Goal: Transaction & Acquisition: Book appointment/travel/reservation

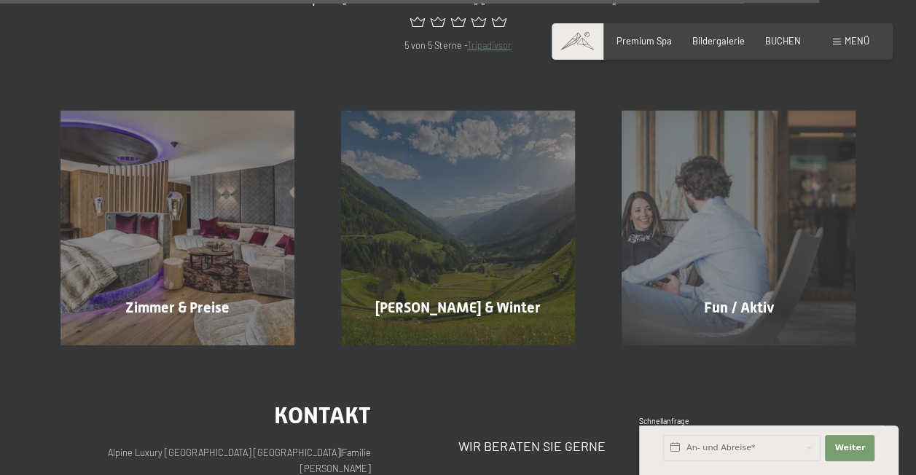
scroll to position [5172, 0]
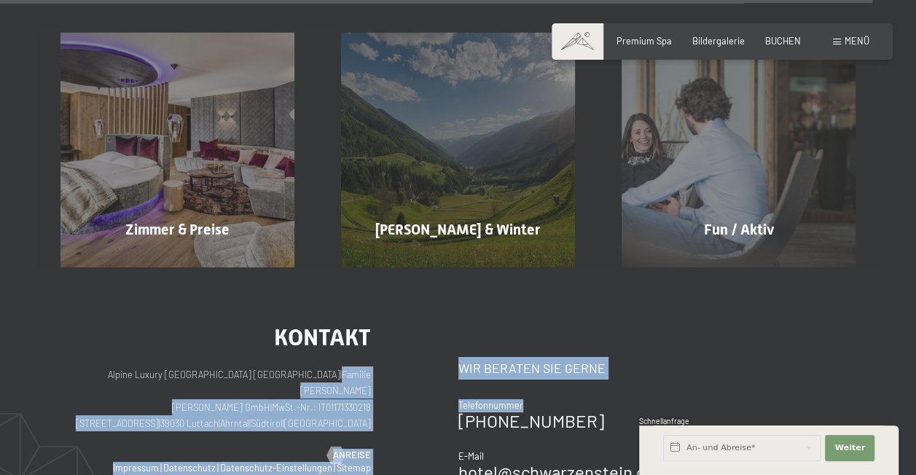
drag, startPoint x: 644, startPoint y: 278, endPoint x: 381, endPoint y: 257, distance: 263.8
click at [379, 326] on div "Kontakt Alpine Luxury SPA Resort SCHWARZENSTEIN | Familie Zimmerhofer Otmar Zim…" at bounding box center [457, 434] width 795 height 216
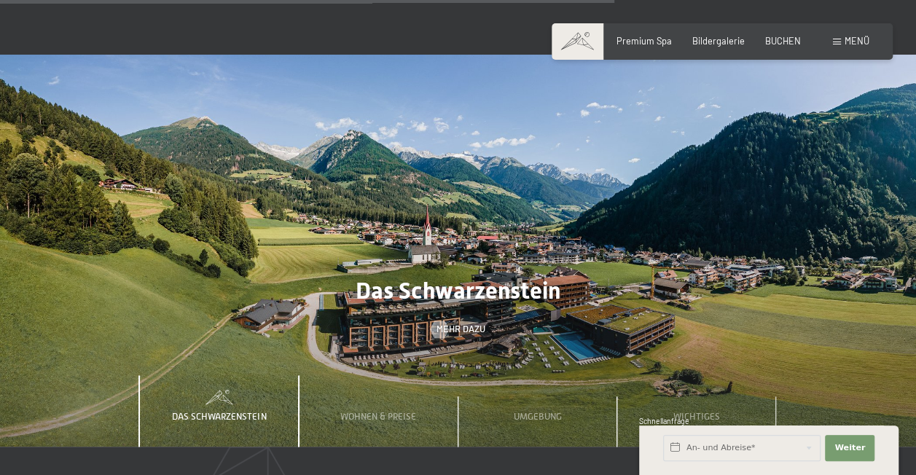
scroll to position [3642, 0]
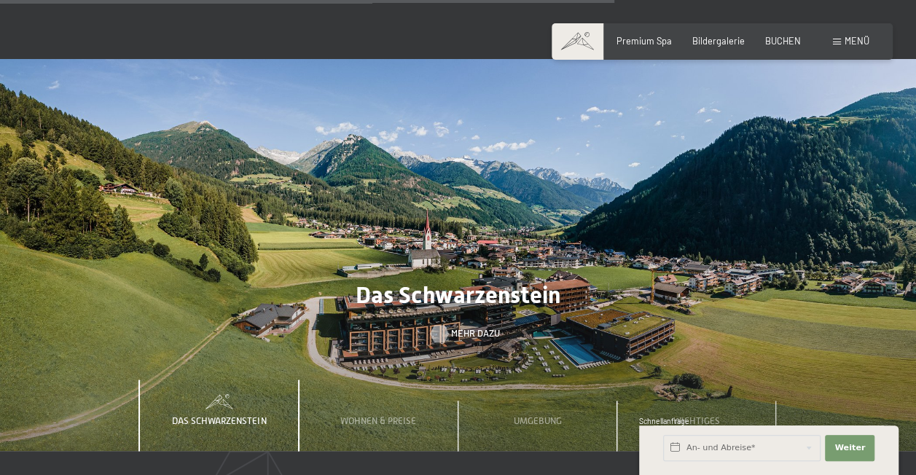
click at [460, 327] on span "Mehr dazu" at bounding box center [475, 333] width 49 height 13
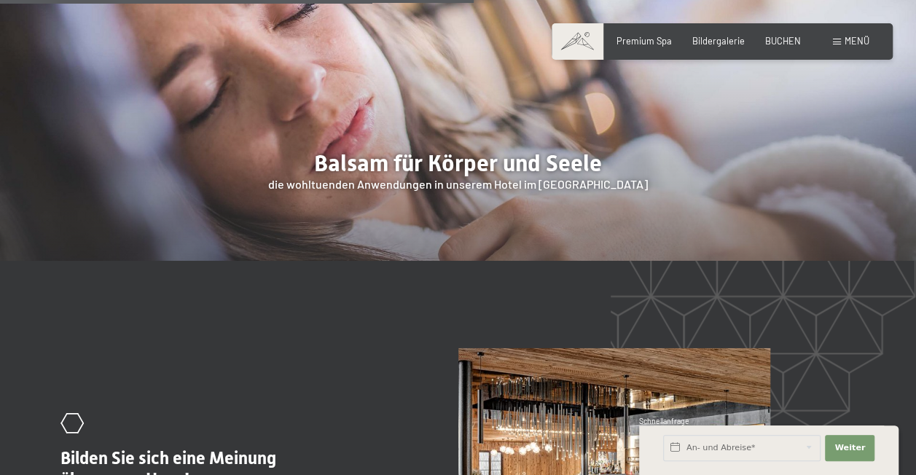
scroll to position [2104, 0]
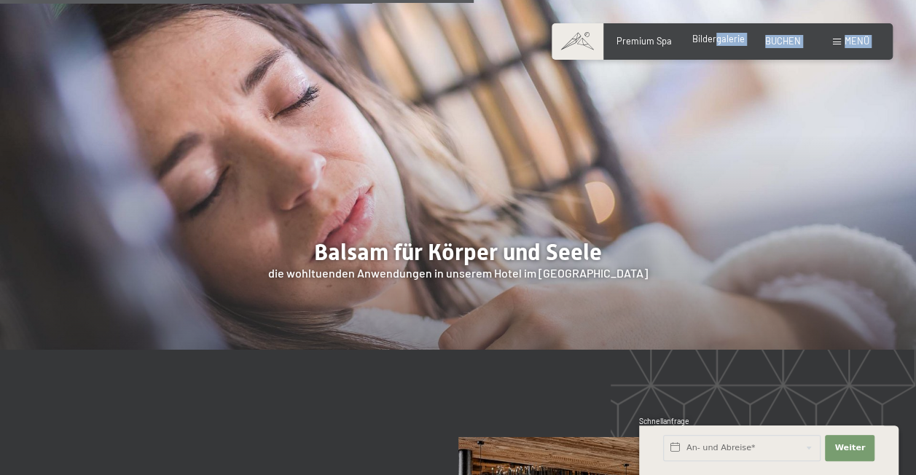
click at [715, 36] on div "Buchen Anfragen Premium Spa Bildergalerie BUCHEN Menü DE IT EN Gutschein Bilder…" at bounding box center [722, 41] width 294 height 13
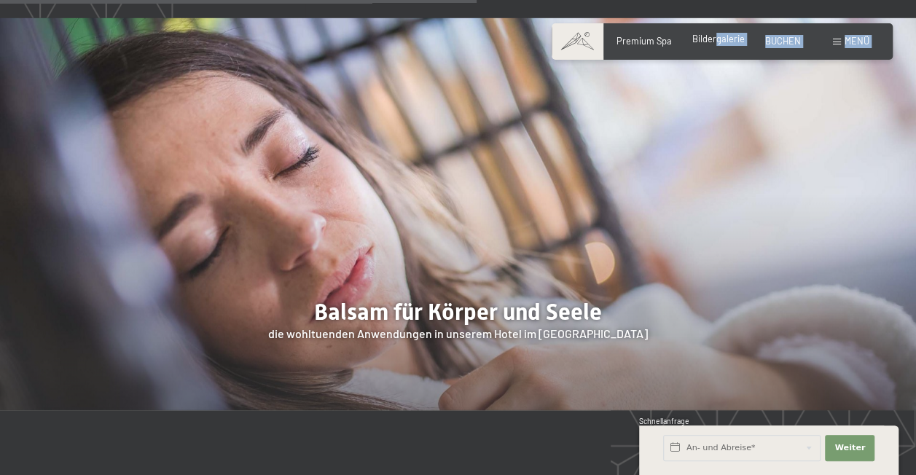
scroll to position [2133, 0]
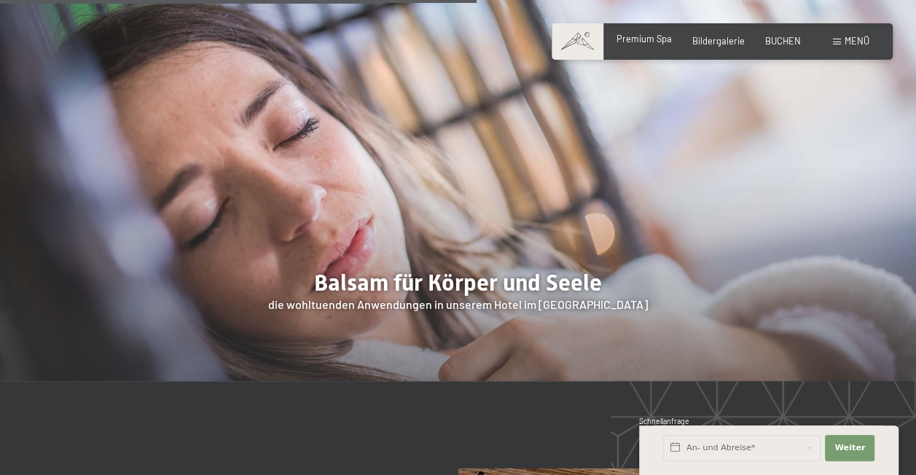
click at [650, 44] on div "Premium Spa" at bounding box center [643, 39] width 55 height 13
click at [649, 42] on span "Premium Spa" at bounding box center [643, 39] width 55 height 12
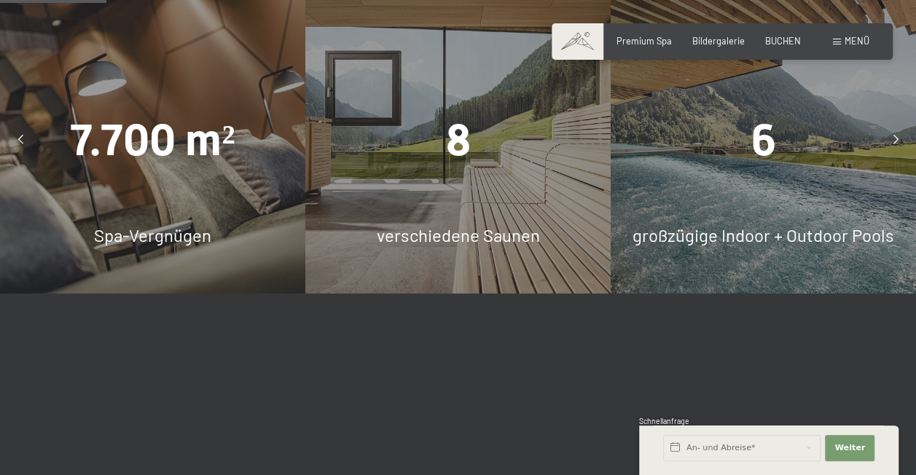
scroll to position [947, 0]
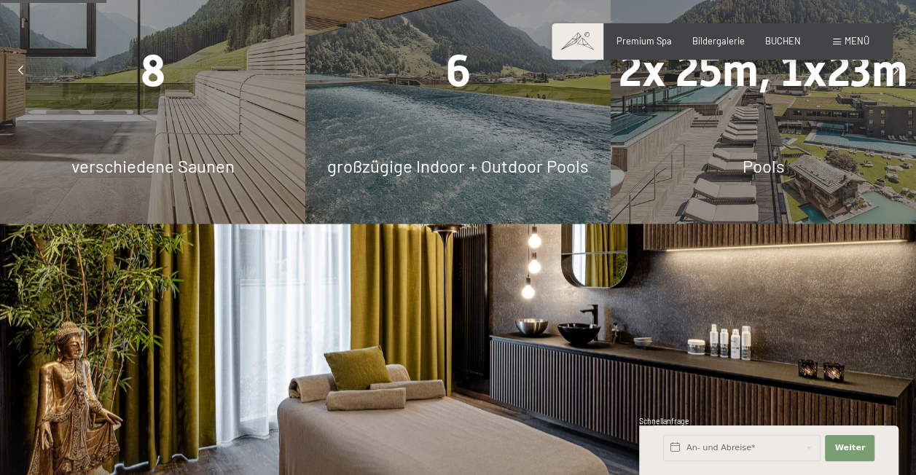
click at [530, 157] on span "großzügige Indoor + Outdoor Pools" at bounding box center [458, 165] width 262 height 21
click at [456, 90] on div "6 großzügige Indoor + Outdoor Pools" at bounding box center [457, 70] width 305 height 305
click at [456, 92] on div "6 großzügige Indoor + Outdoor Pools" at bounding box center [457, 70] width 305 height 305
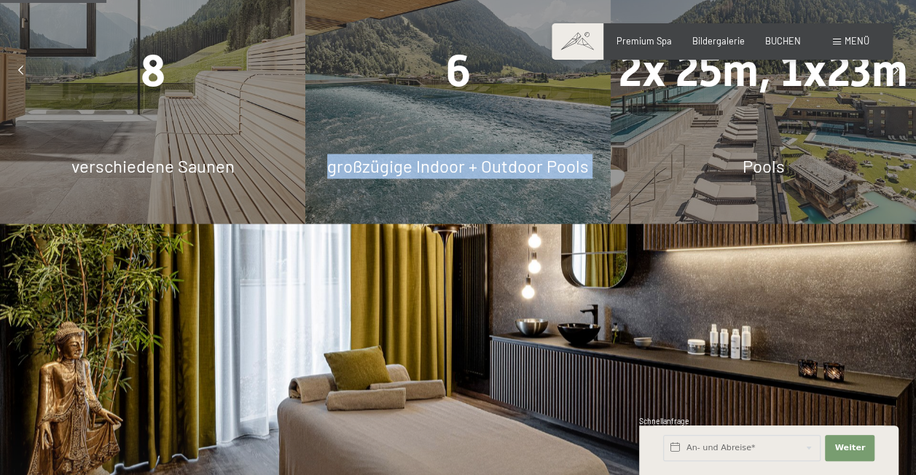
click at [456, 92] on div "6 großzügige Indoor + Outdoor Pools" at bounding box center [457, 70] width 305 height 305
click at [774, 40] on span "BUCHEN" at bounding box center [783, 39] width 36 height 12
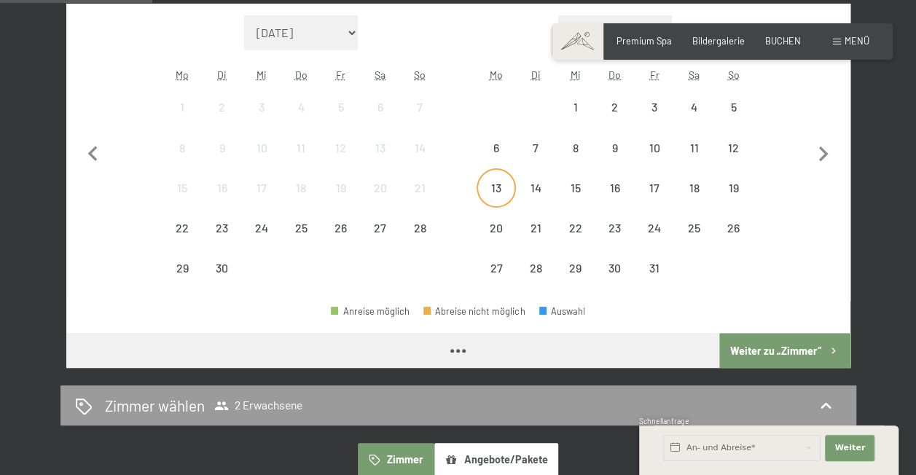
scroll to position [437, 0]
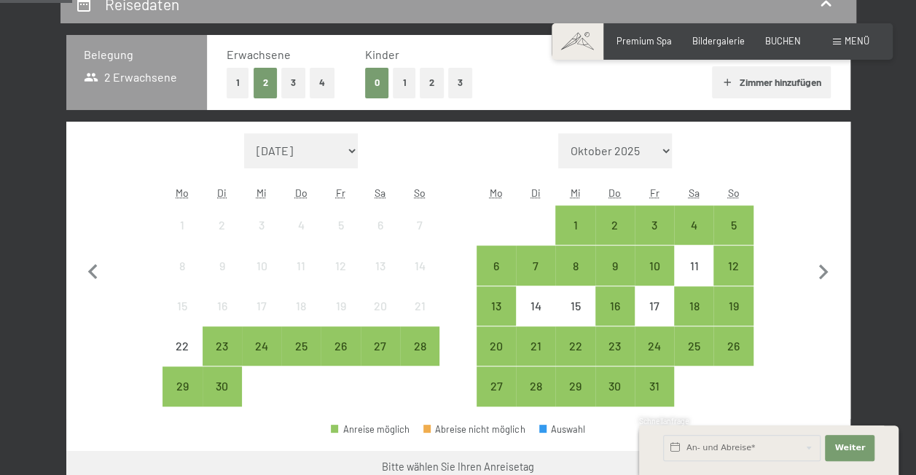
scroll to position [146, 0]
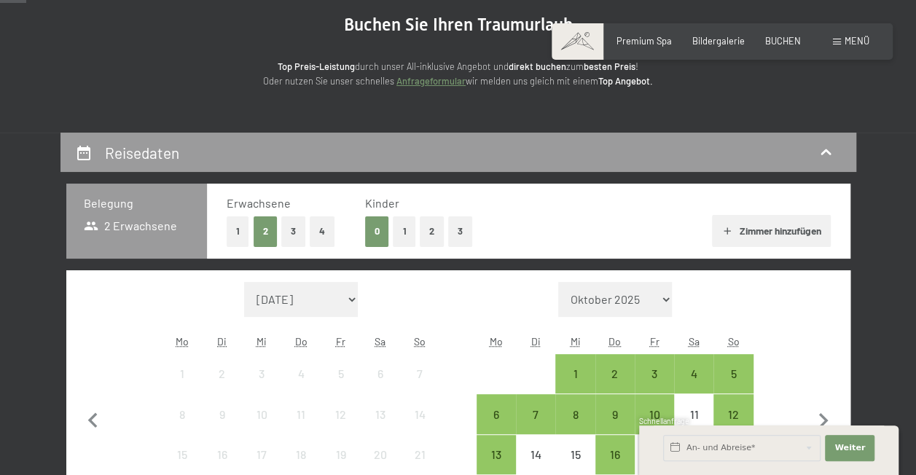
click at [443, 233] on button "2" at bounding box center [432, 231] width 24 height 30
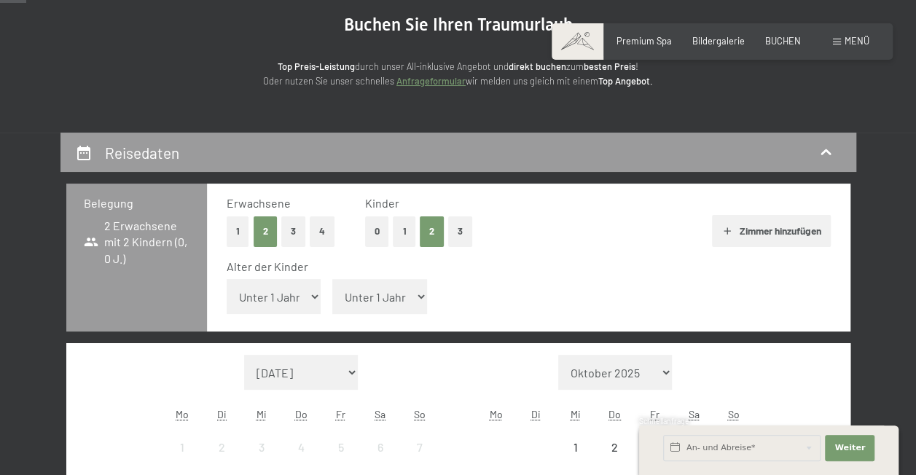
click at [453, 235] on button "3" at bounding box center [460, 231] width 24 height 30
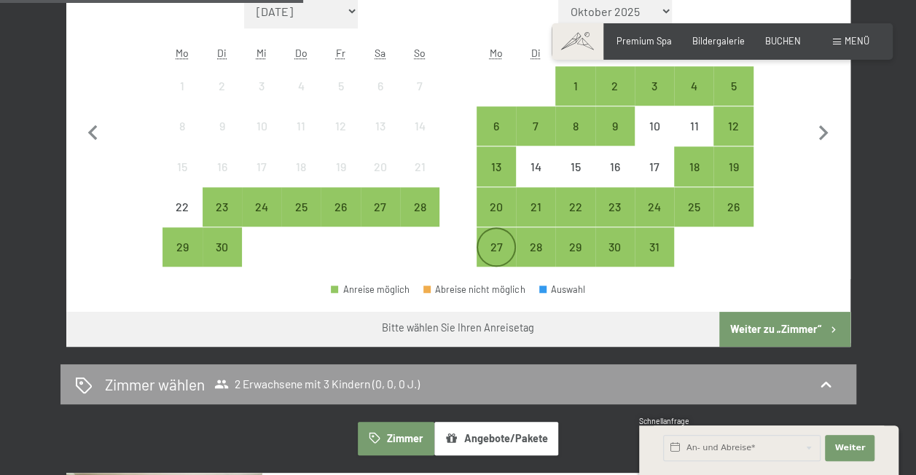
scroll to position [510, 0]
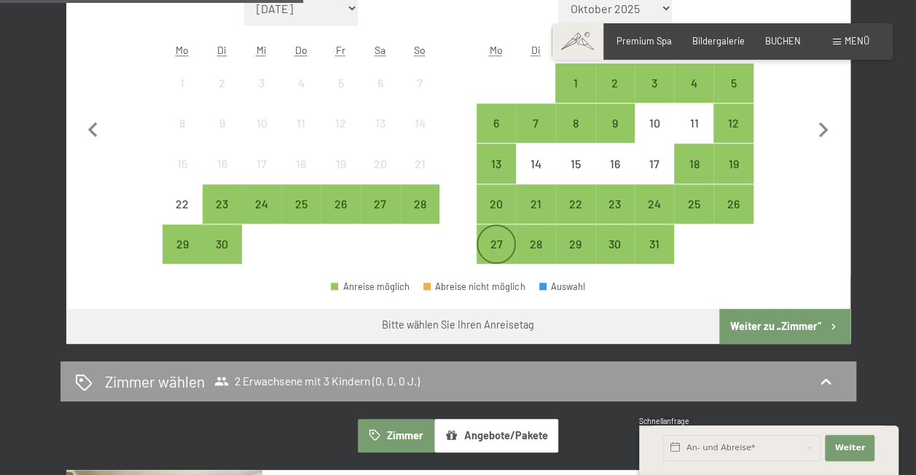
click at [503, 236] on div "27" at bounding box center [496, 244] width 36 height 36
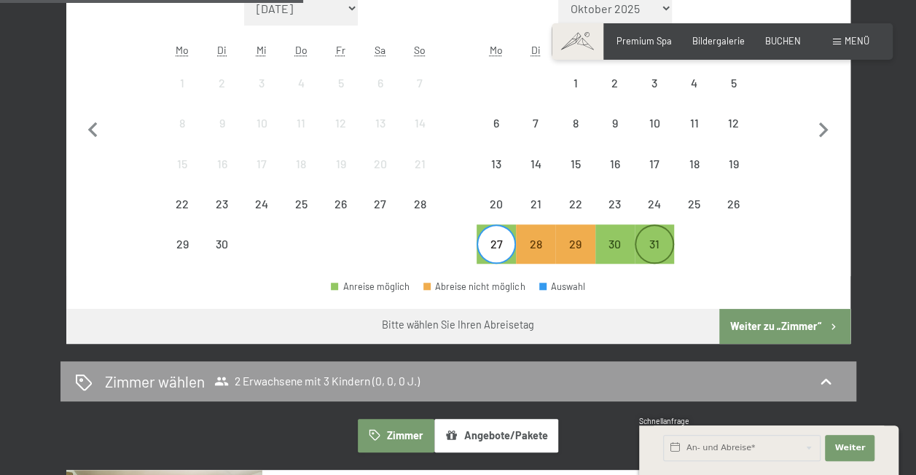
click at [660, 238] on div "31" at bounding box center [654, 256] width 36 height 36
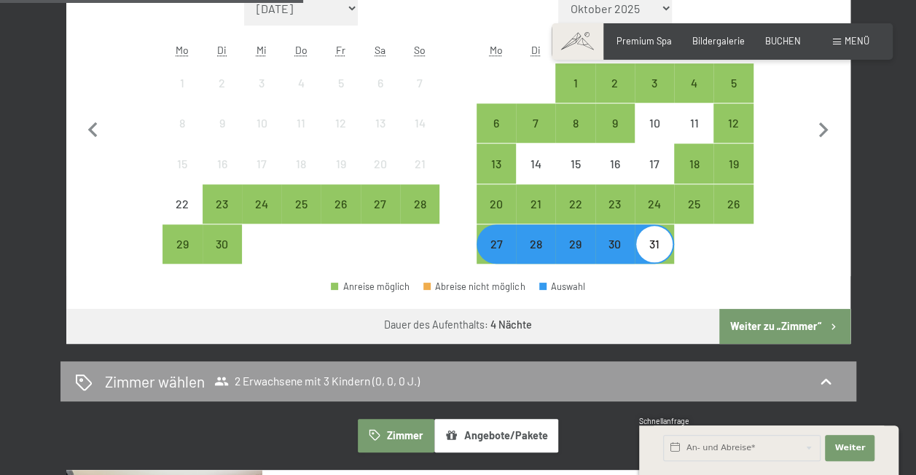
click at [750, 326] on button "Weiter zu „Zimmer“" at bounding box center [784, 326] width 130 height 35
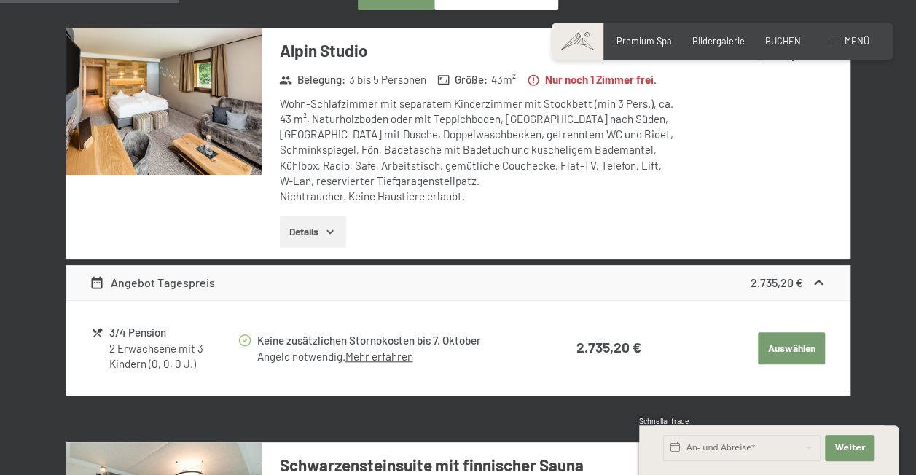
scroll to position [424, 0]
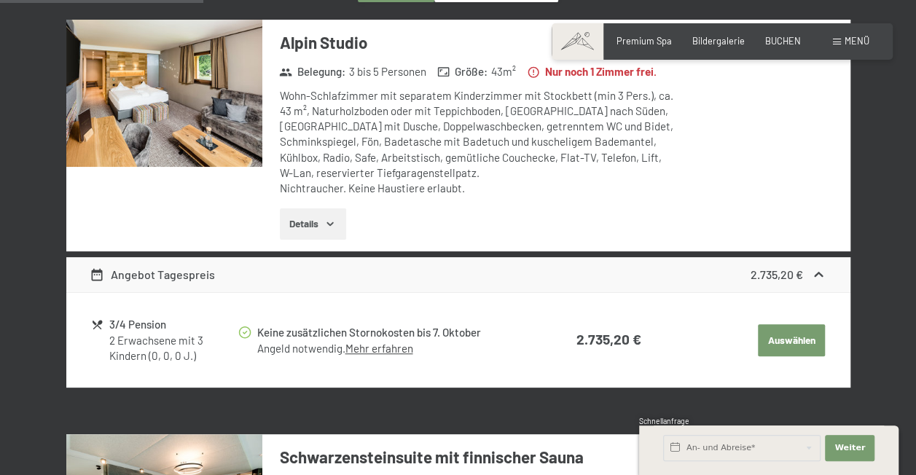
click at [202, 123] on img at bounding box center [164, 93] width 196 height 147
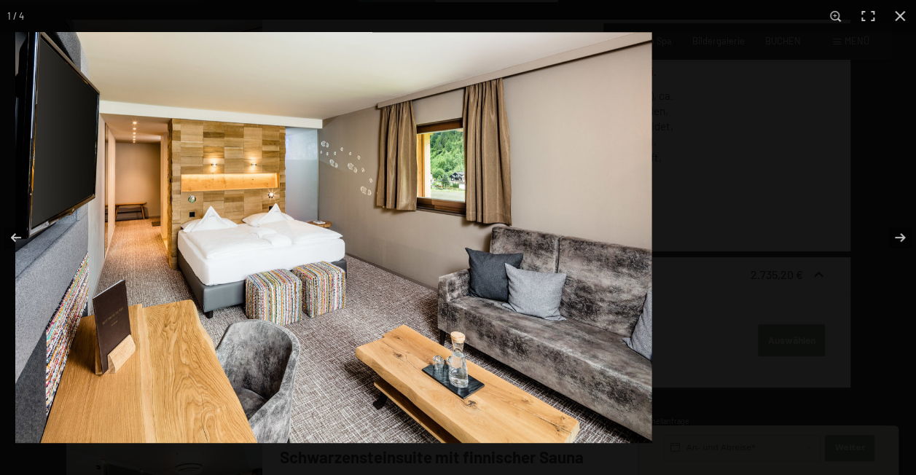
click at [326, 205] on img at bounding box center [333, 237] width 636 height 411
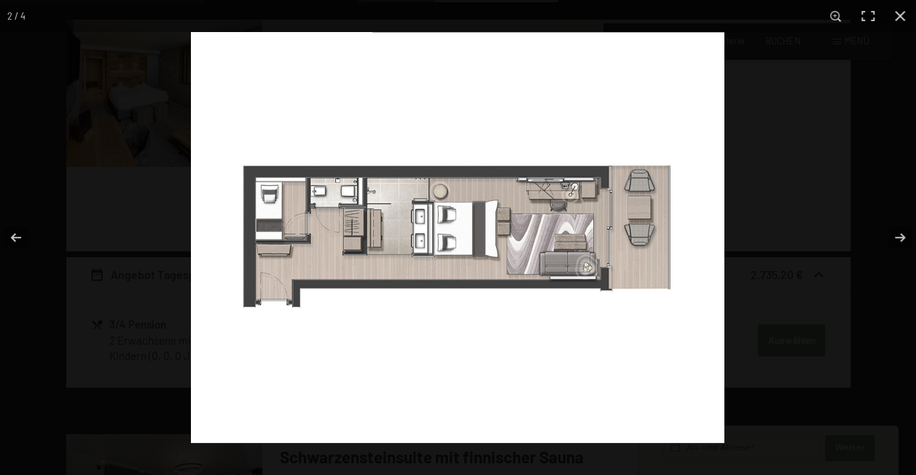
click at [191, 131] on img at bounding box center [457, 237] width 533 height 411
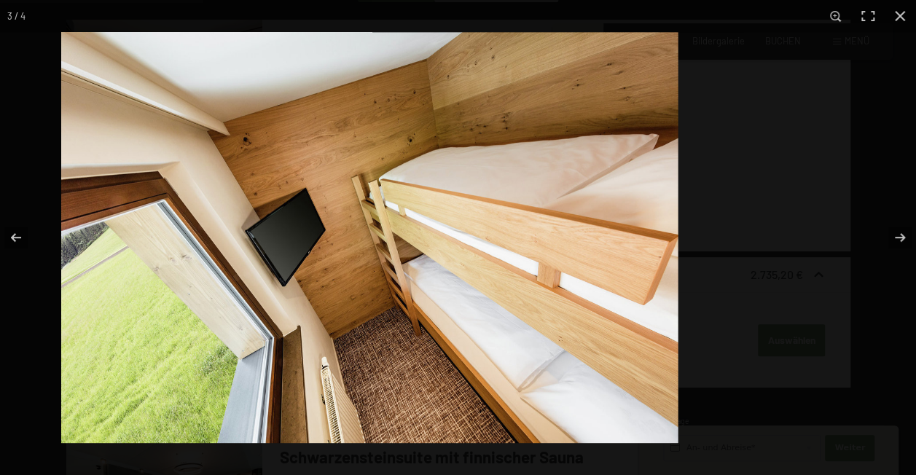
click at [348, 126] on img at bounding box center [369, 237] width 616 height 411
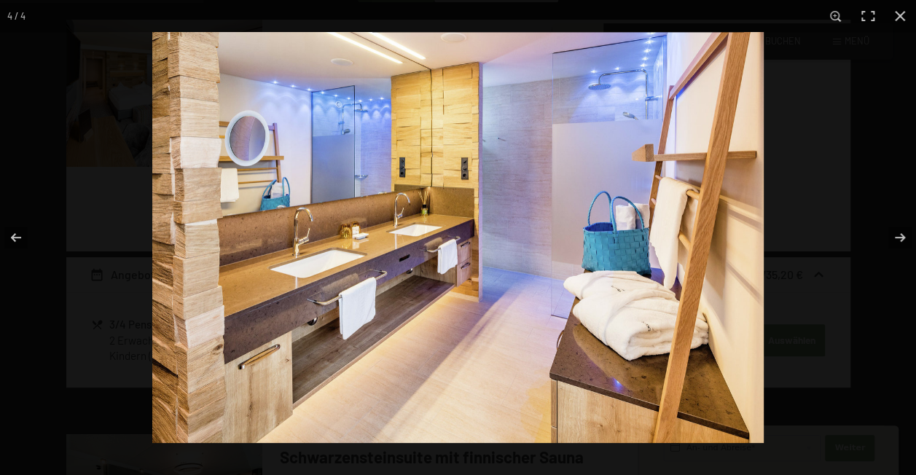
click at [194, 109] on img at bounding box center [457, 237] width 611 height 411
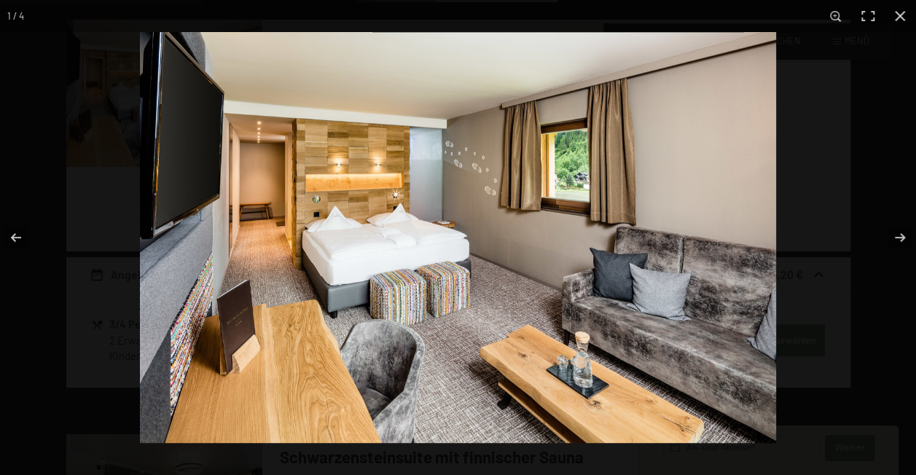
click at [200, 108] on img at bounding box center [458, 237] width 636 height 411
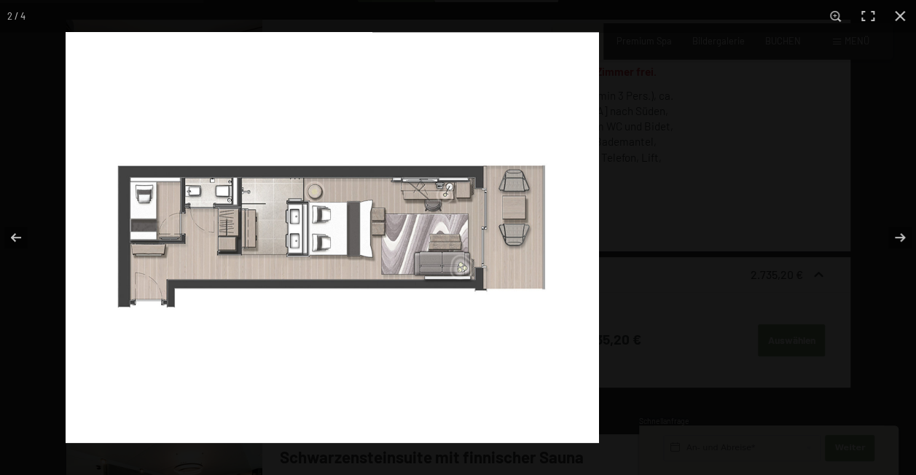
click at [484, 127] on img at bounding box center [332, 237] width 533 height 411
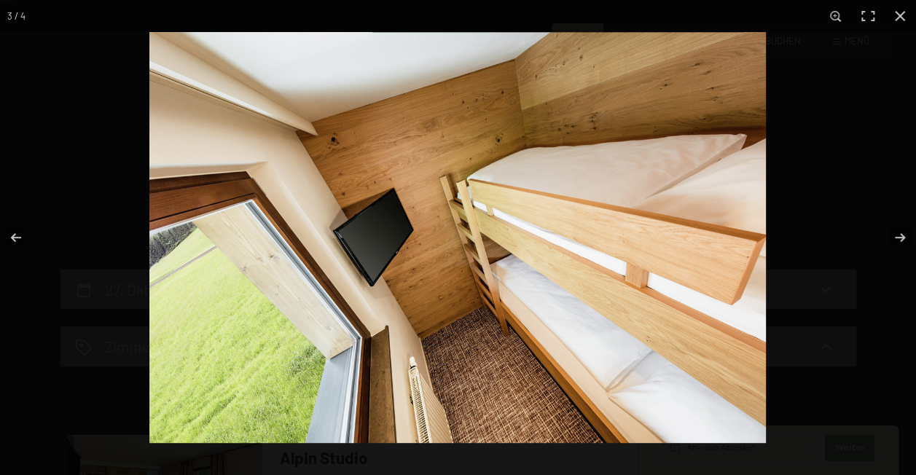
scroll to position [68, 0]
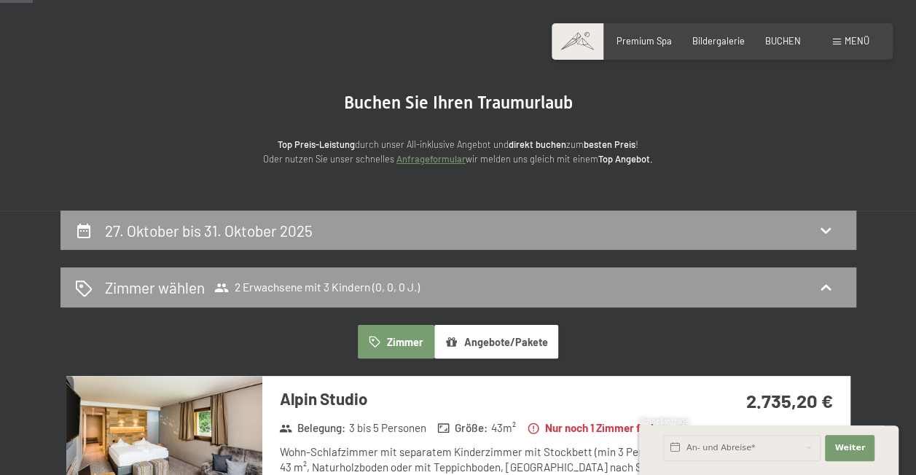
click at [0, 0] on button "button" at bounding box center [0, 0] width 0 height 0
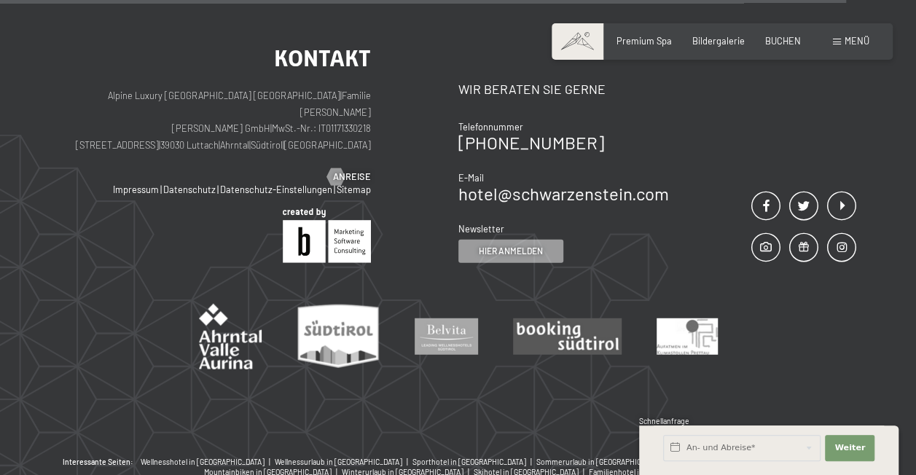
scroll to position [1766, 0]
